Goal: Transaction & Acquisition: Purchase product/service

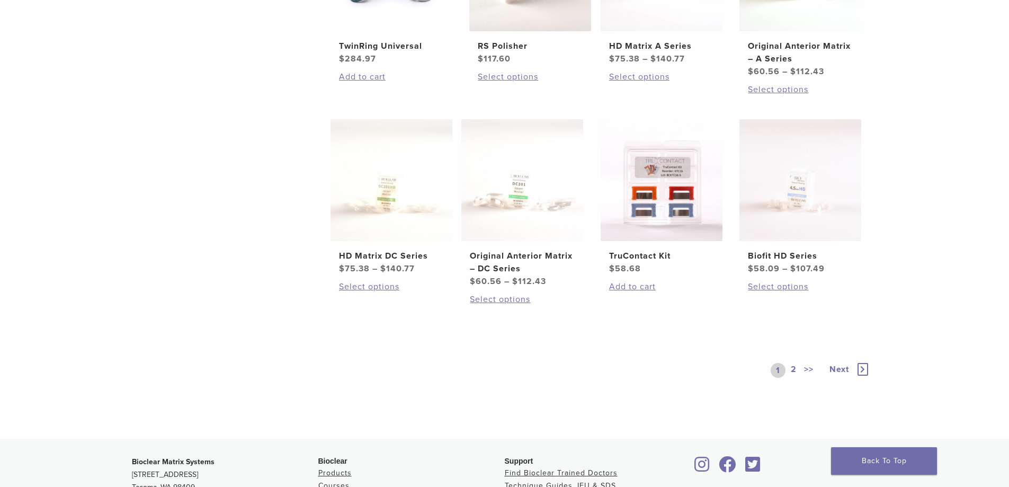
scroll to position [554, 0]
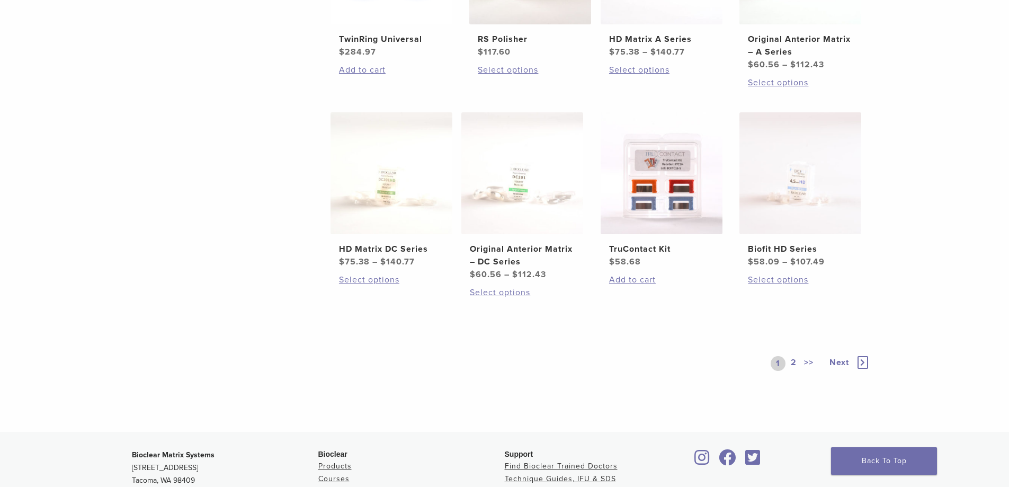
click at [793, 359] on link "2" at bounding box center [794, 363] width 10 height 15
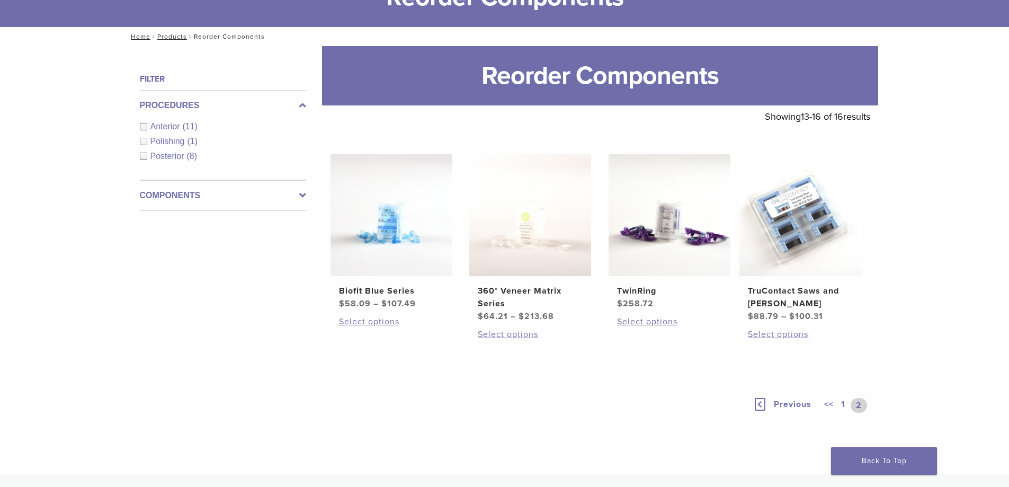
scroll to position [85, 0]
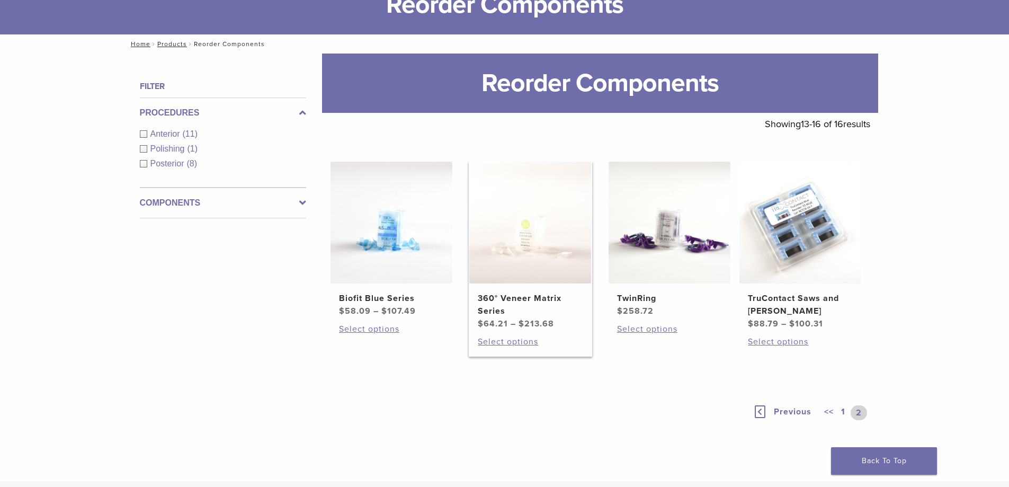
click at [536, 297] on h2 "360° Veneer Matrix Series" at bounding box center [530, 304] width 105 height 25
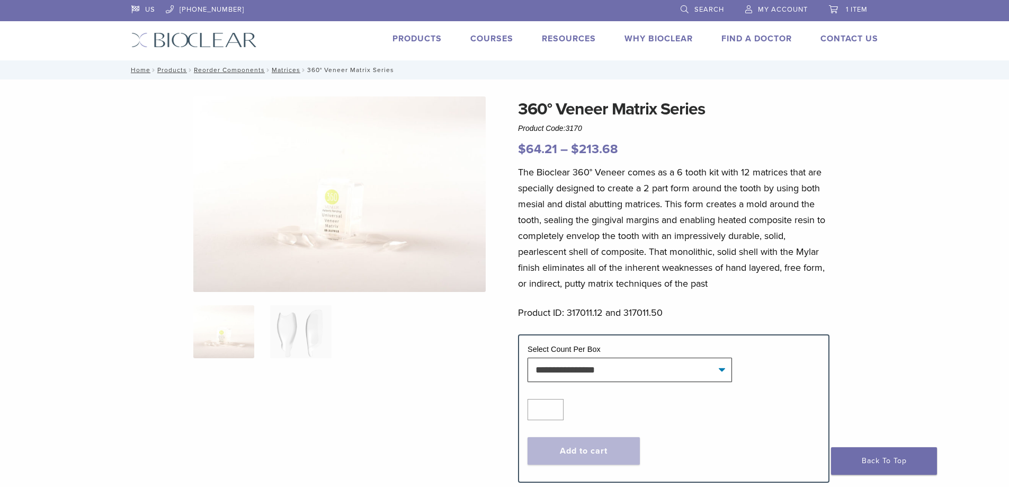
click at [858, 15] on link "1 item" at bounding box center [848, 8] width 39 height 16
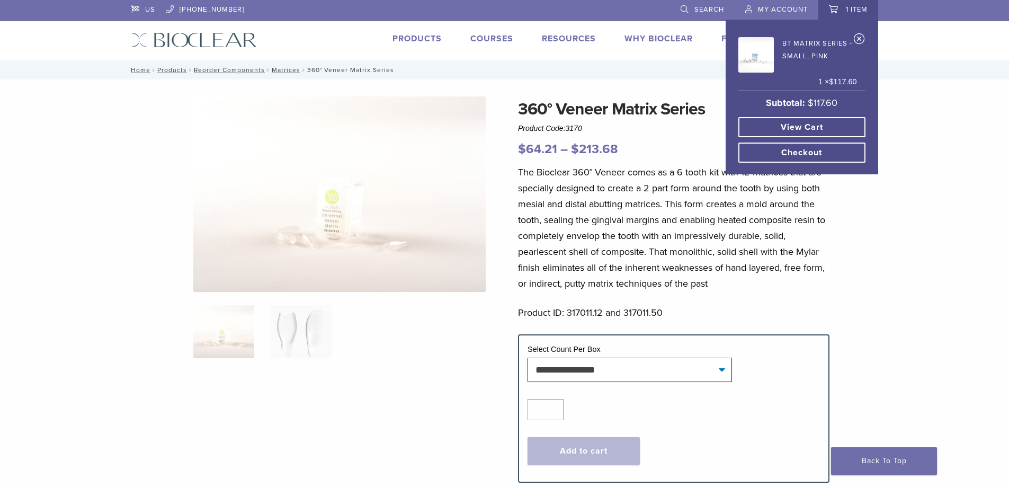
click at [760, 52] on img at bounding box center [756, 54] width 35 height 35
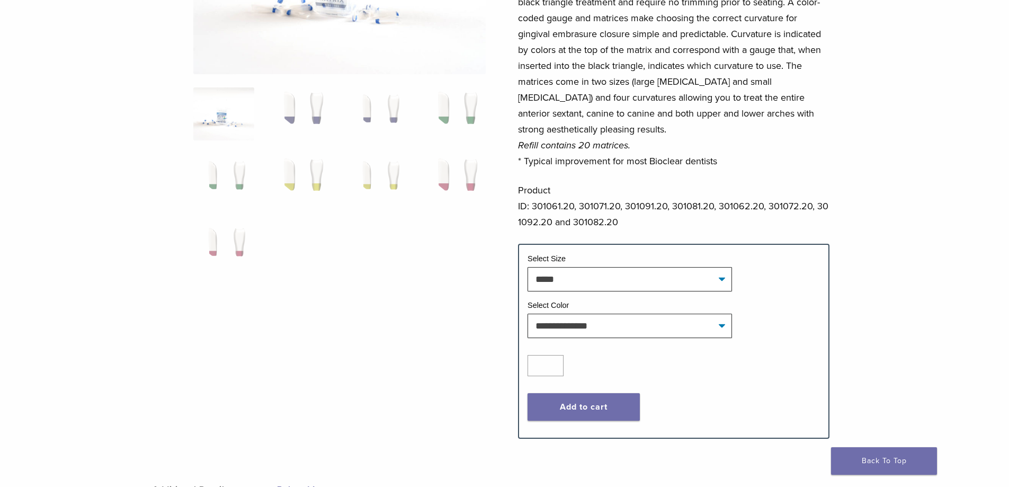
scroll to position [219, 0]
